Goal: Find specific fact: Find specific fact

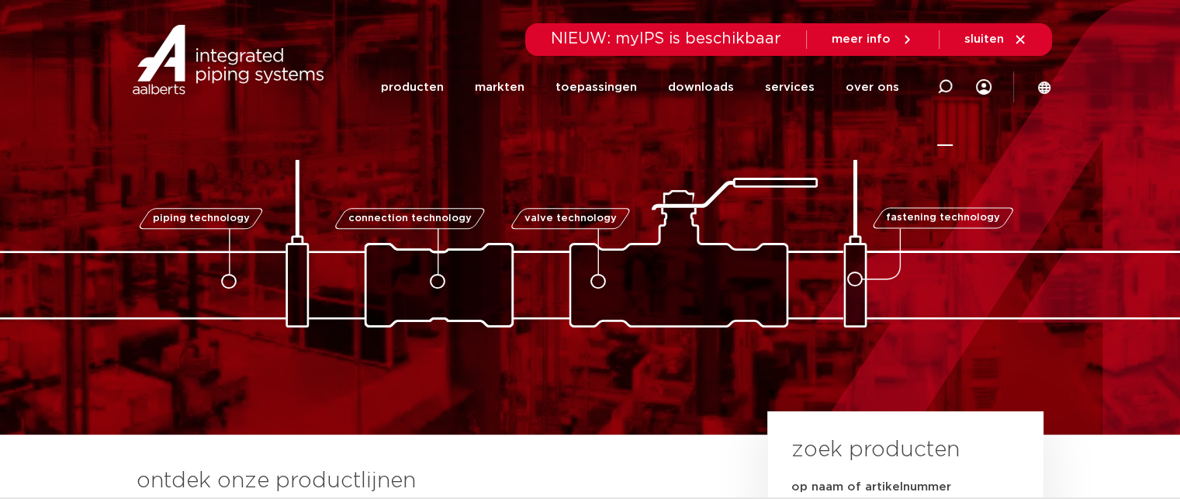
click at [947, 85] on icon at bounding box center [945, 87] width 16 height 16
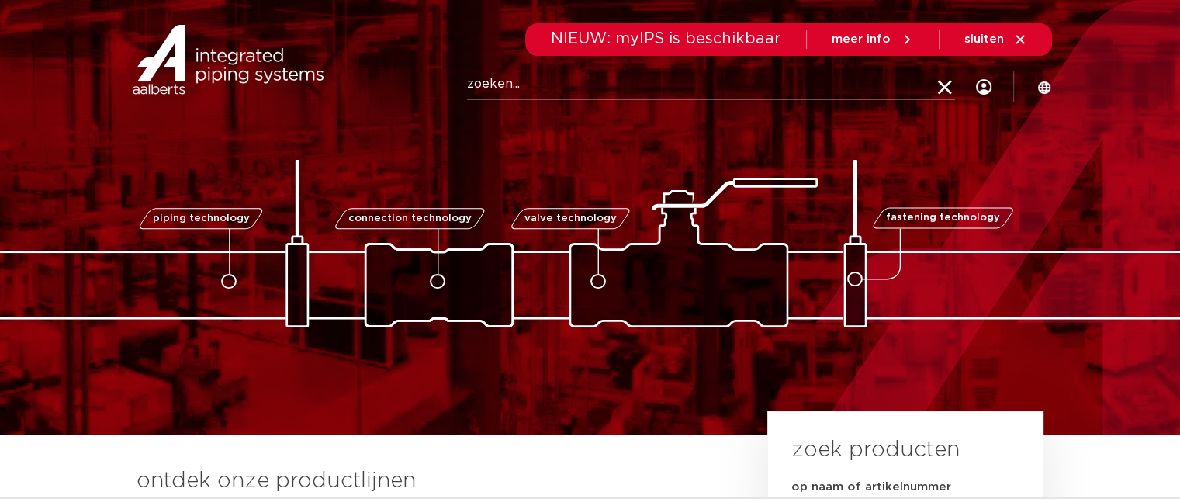
paste input "3840091"
type input "3840091"
click button "Zoeken" at bounding box center [0, 0] width 0 height 0
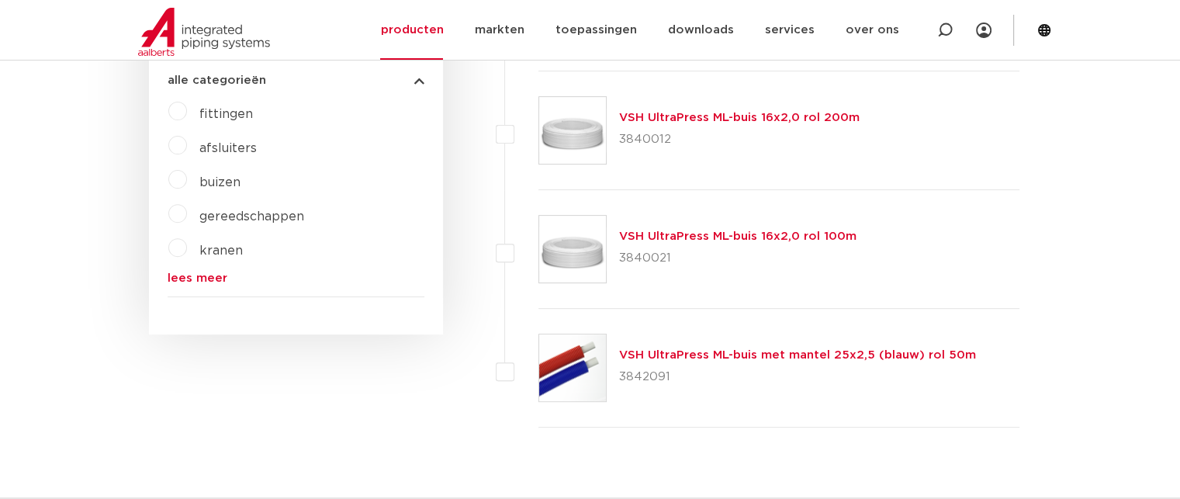
scroll to position [621, 0]
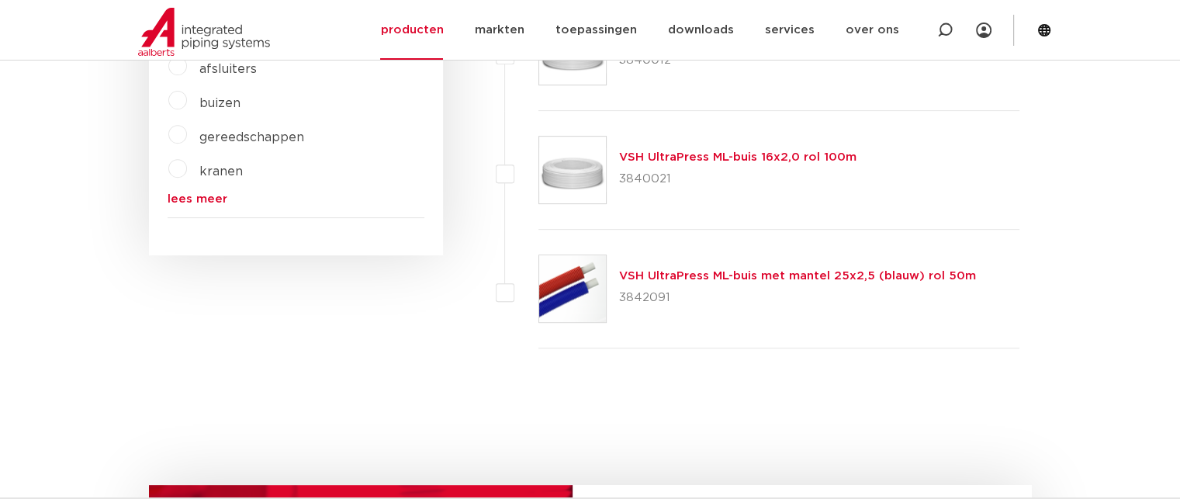
click at [441, 393] on div "wis alles filter producten zoek op naam of productnummer 3840091 alle categorie…" at bounding box center [590, 297] width 883 height 921
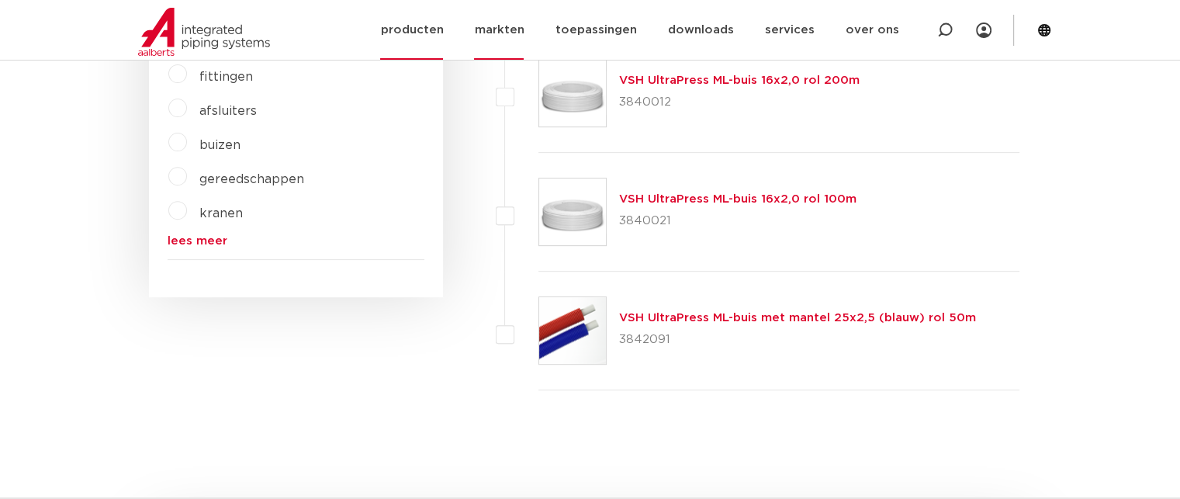
scroll to position [543, 0]
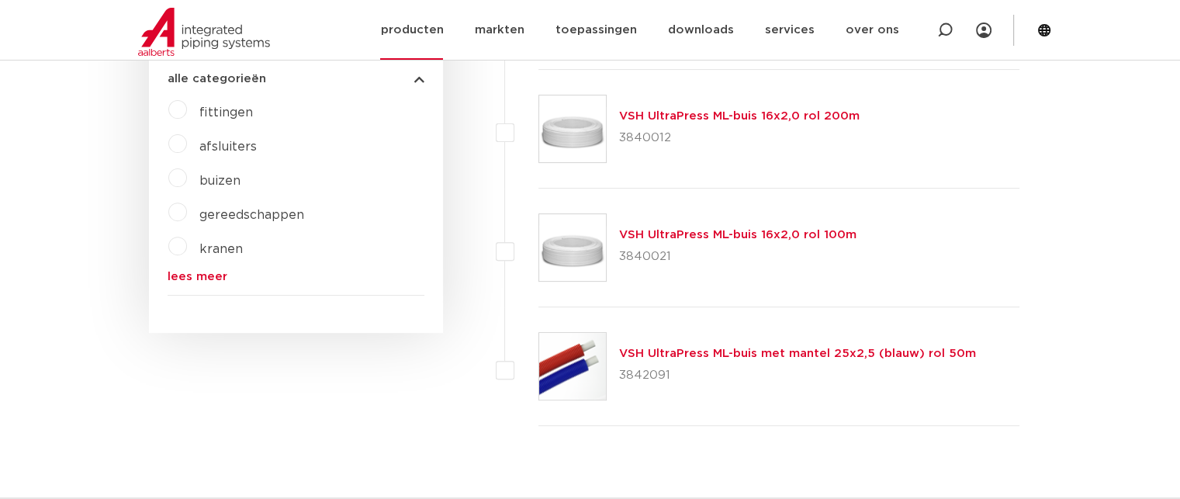
click at [171, 32] on img at bounding box center [204, 32] width 132 height 48
